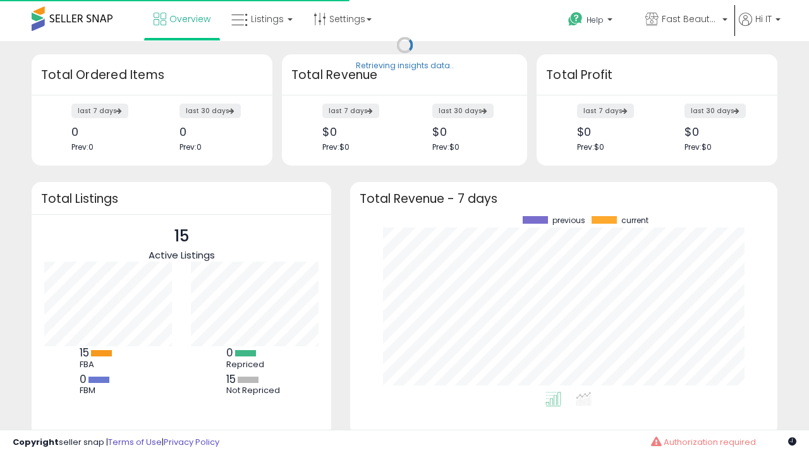
scroll to position [176, 402]
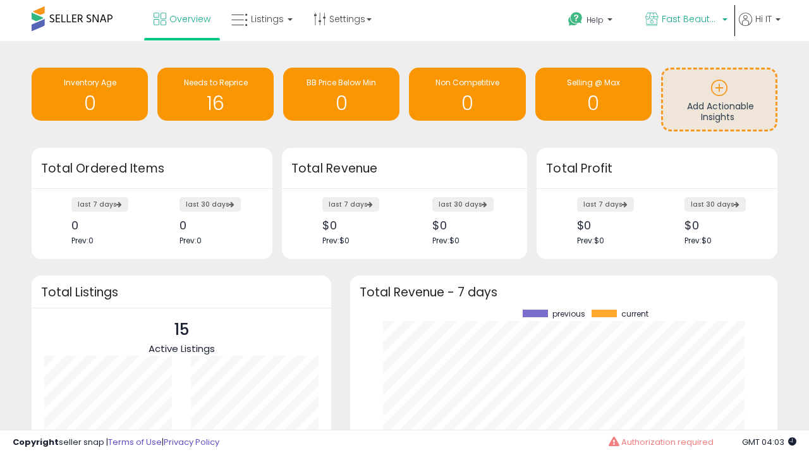
click at [685, 20] on span "Fast Beauty ([GEOGRAPHIC_DATA])" at bounding box center [690, 19] width 57 height 13
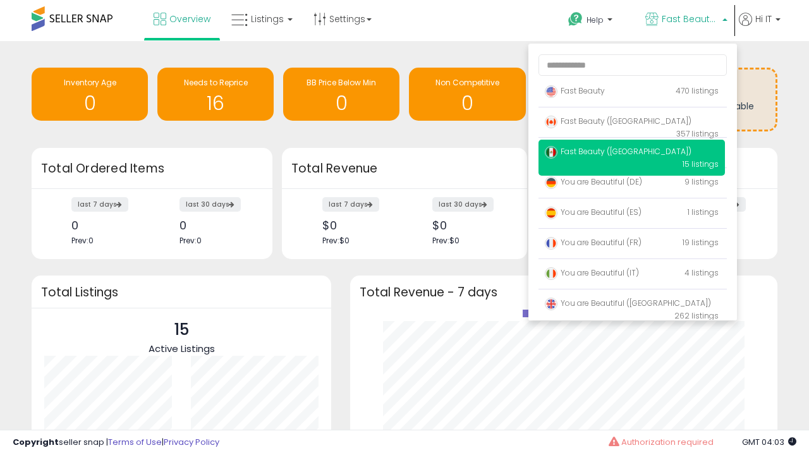
click at [631, 93] on p "Fast Beauty 470 listings" at bounding box center [632, 91] width 186 height 25
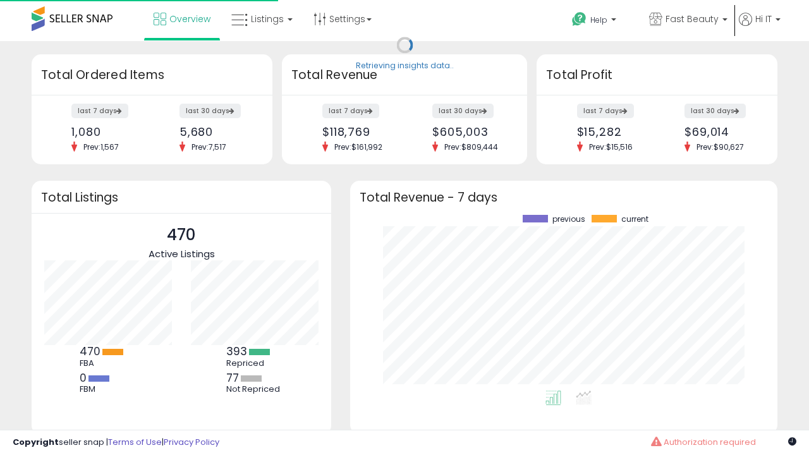
scroll to position [176, 402]
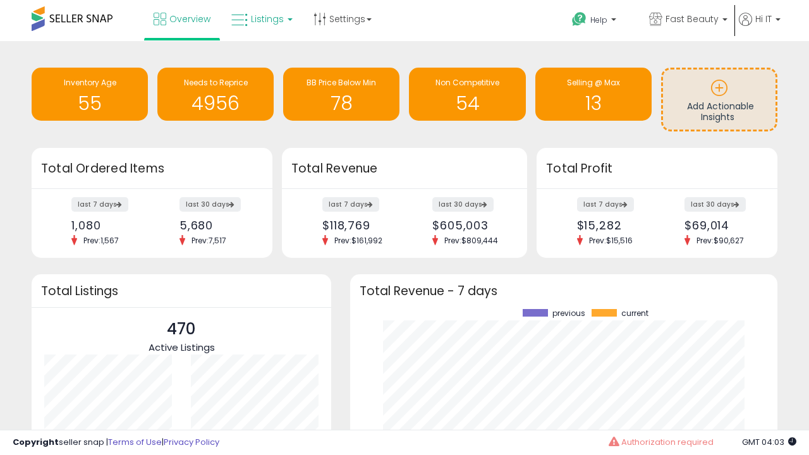
click at [260, 19] on span "Listings" at bounding box center [267, 19] width 33 height 13
